Goal: Information Seeking & Learning: Learn about a topic

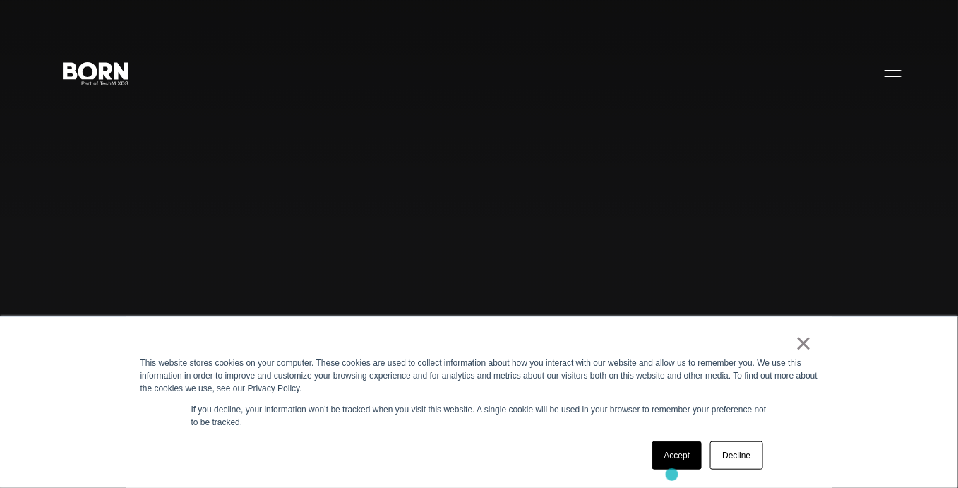
click at [672, 473] on div "Accept Decline" at bounding box center [707, 455] width 119 height 37
click at [673, 454] on link "Accept" at bounding box center [678, 455] width 50 height 28
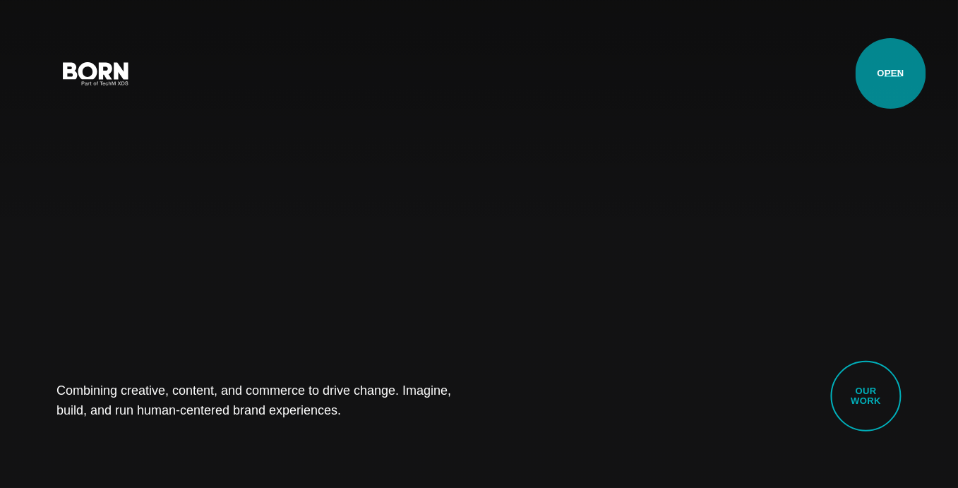
click at [891, 73] on button "Primary Menu" at bounding box center [894, 73] width 34 height 30
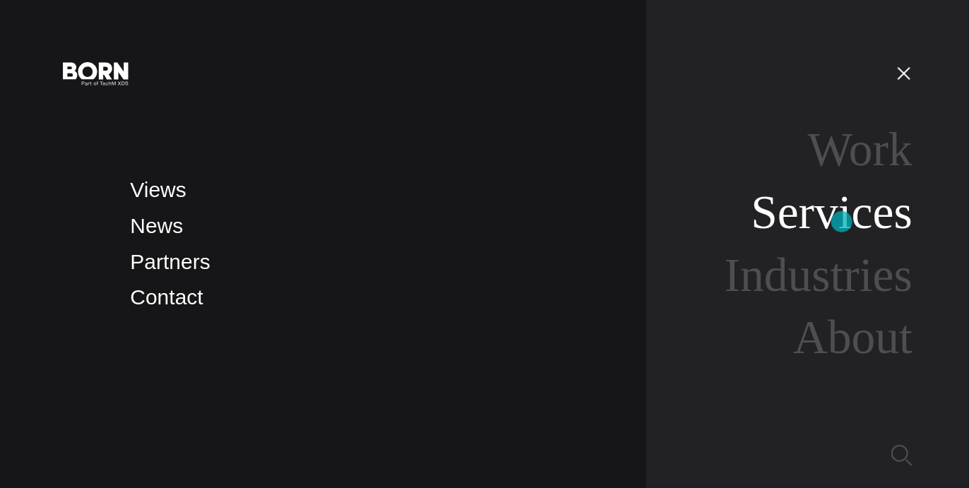
click at [842, 222] on link "Services" at bounding box center [832, 212] width 162 height 53
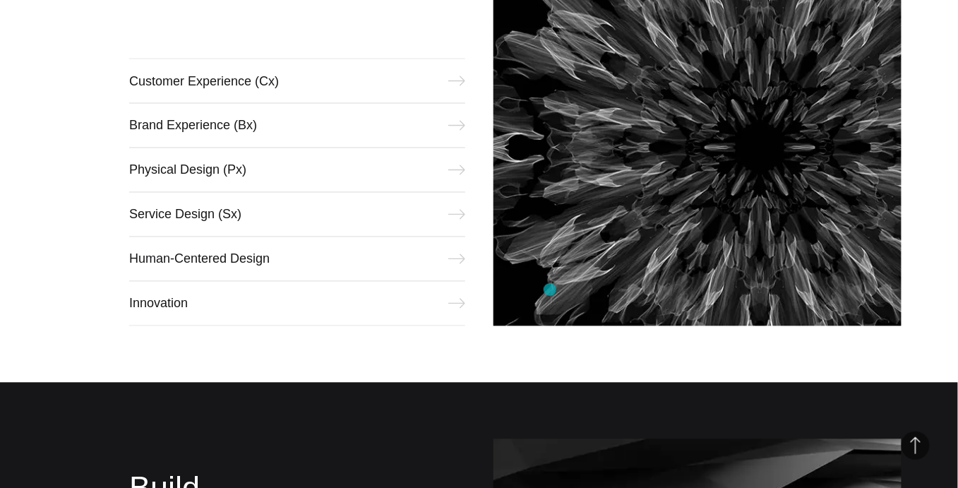
scroll to position [777, 0]
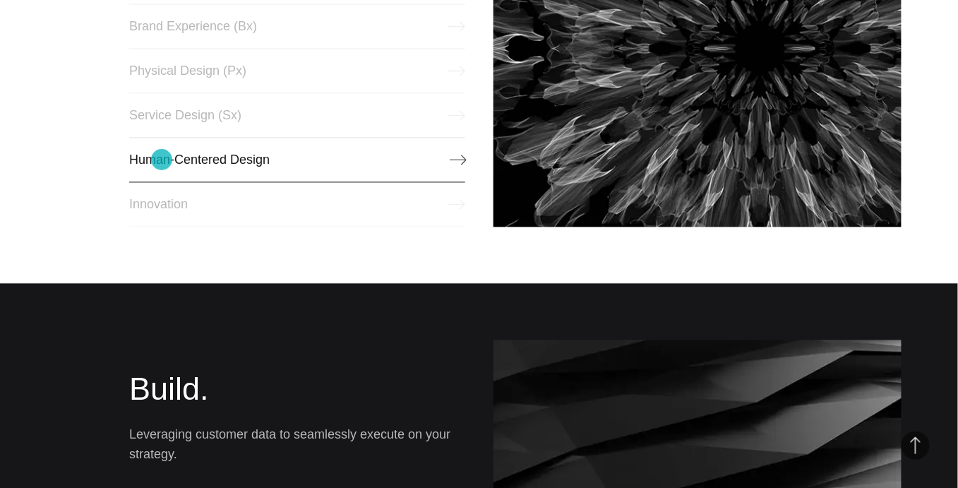
click at [162, 160] on link "Human-Centered Design" at bounding box center [297, 159] width 336 height 45
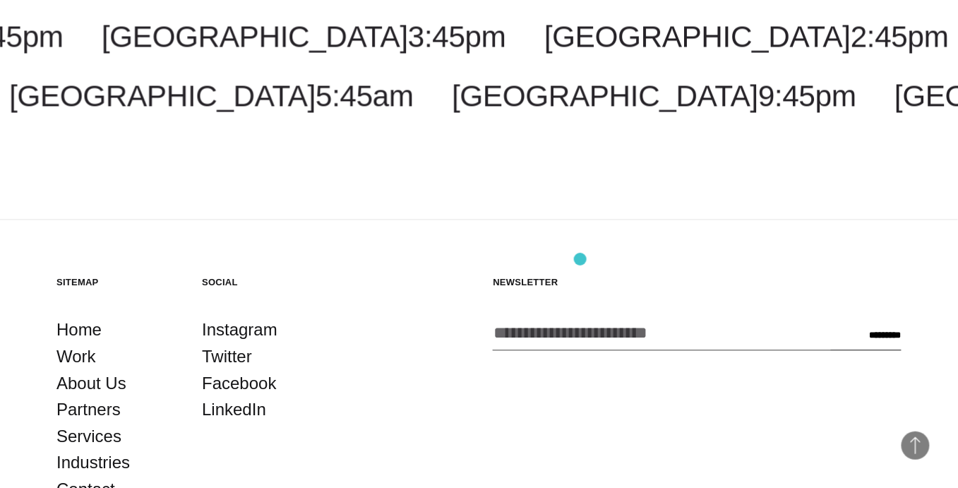
scroll to position [2459, 0]
